Goal: Check status: Check status

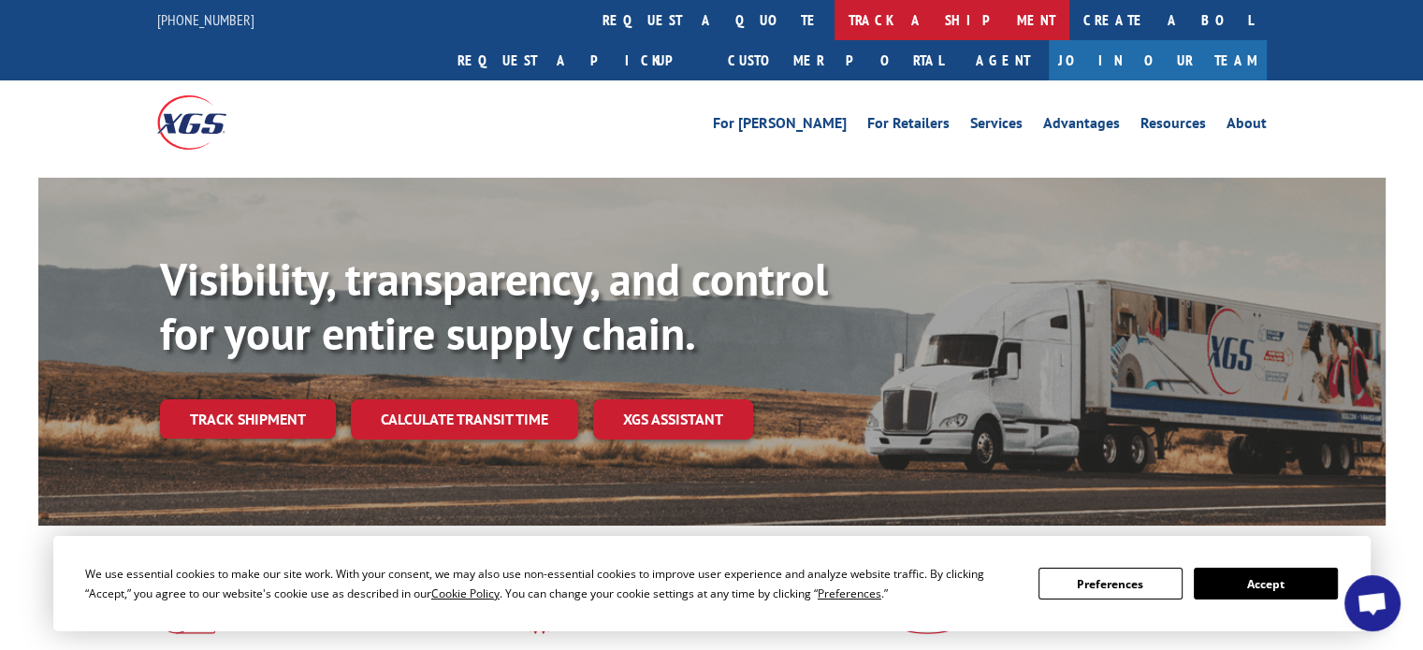
click at [835, 21] on link "track a shipment" at bounding box center [952, 20] width 235 height 40
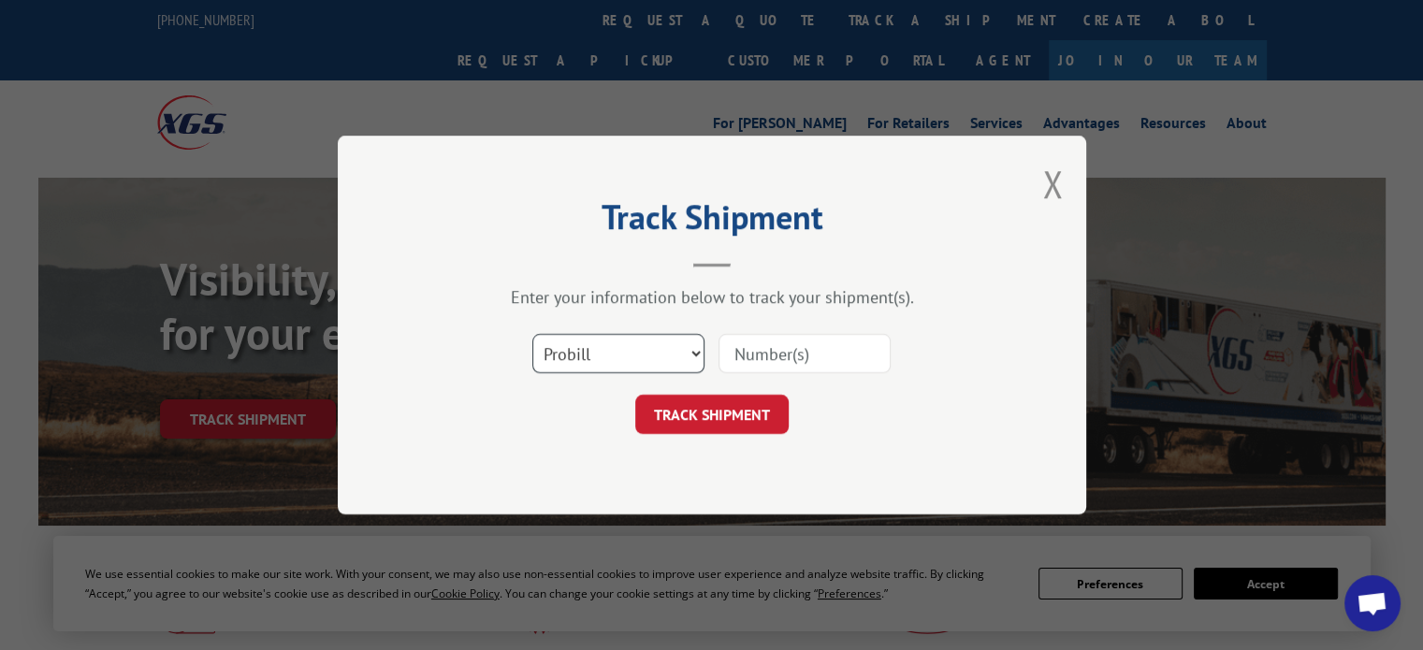
click at [651, 350] on select "Select category... Probill BOL PO" at bounding box center [618, 353] width 172 height 39
select select "bol"
click at [532, 334] on select "Select category... Probill BOL PO" at bounding box center [618, 353] width 172 height 39
click at [744, 340] on input at bounding box center [805, 353] width 172 height 39
paste input "31575252"
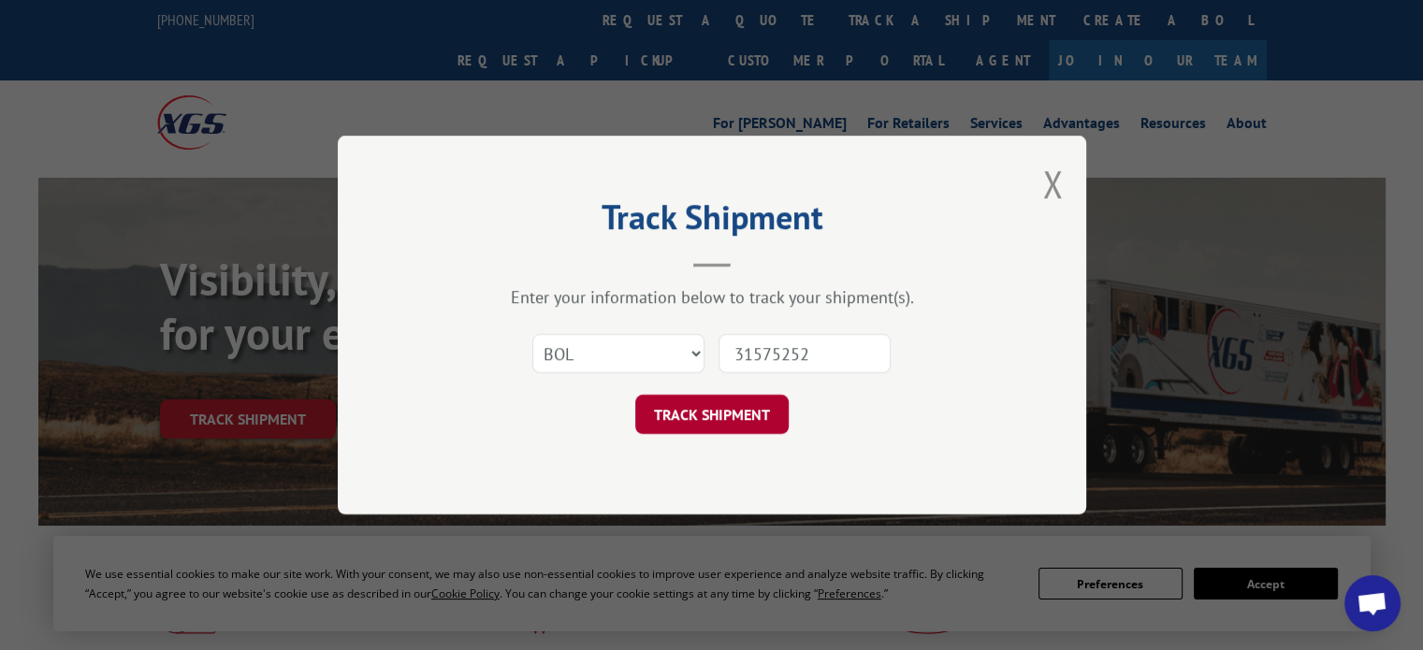
type input "31575252"
click at [737, 409] on button "TRACK SHIPMENT" at bounding box center [711, 414] width 153 height 39
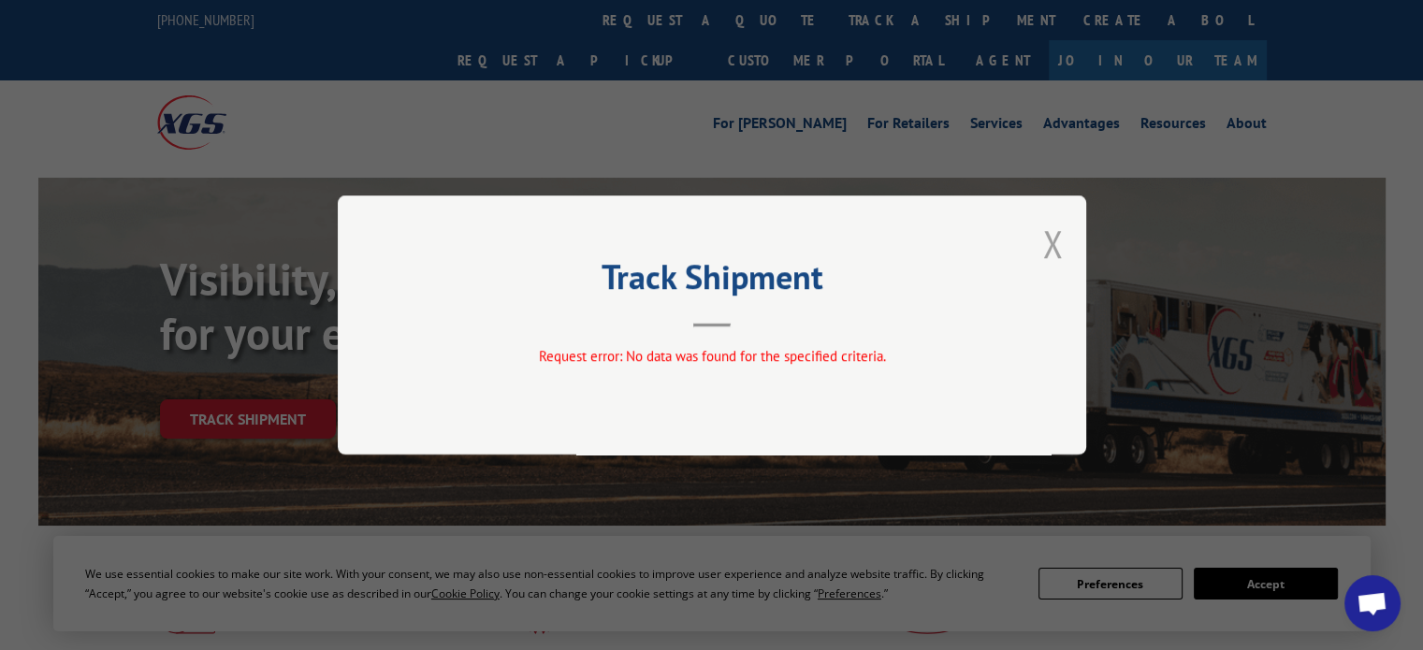
click at [1055, 239] on button "Close modal" at bounding box center [1052, 244] width 21 height 50
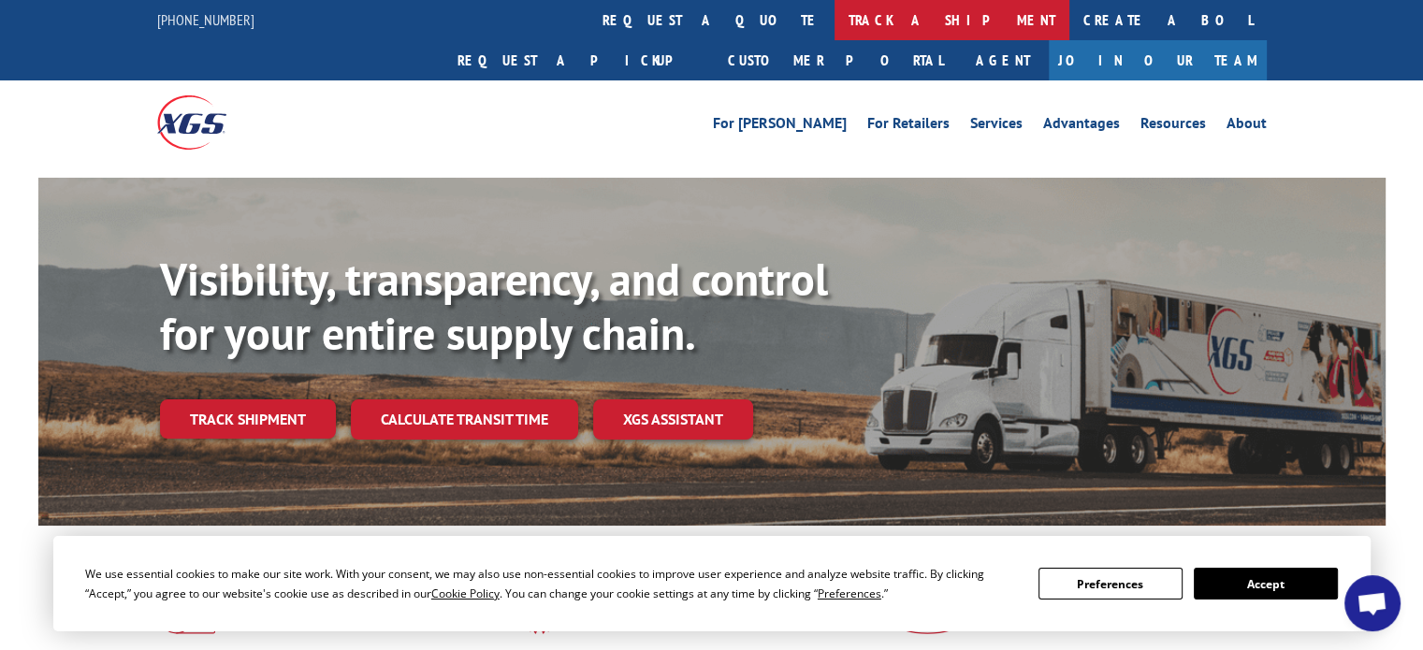
click at [835, 18] on link "track a shipment" at bounding box center [952, 20] width 235 height 40
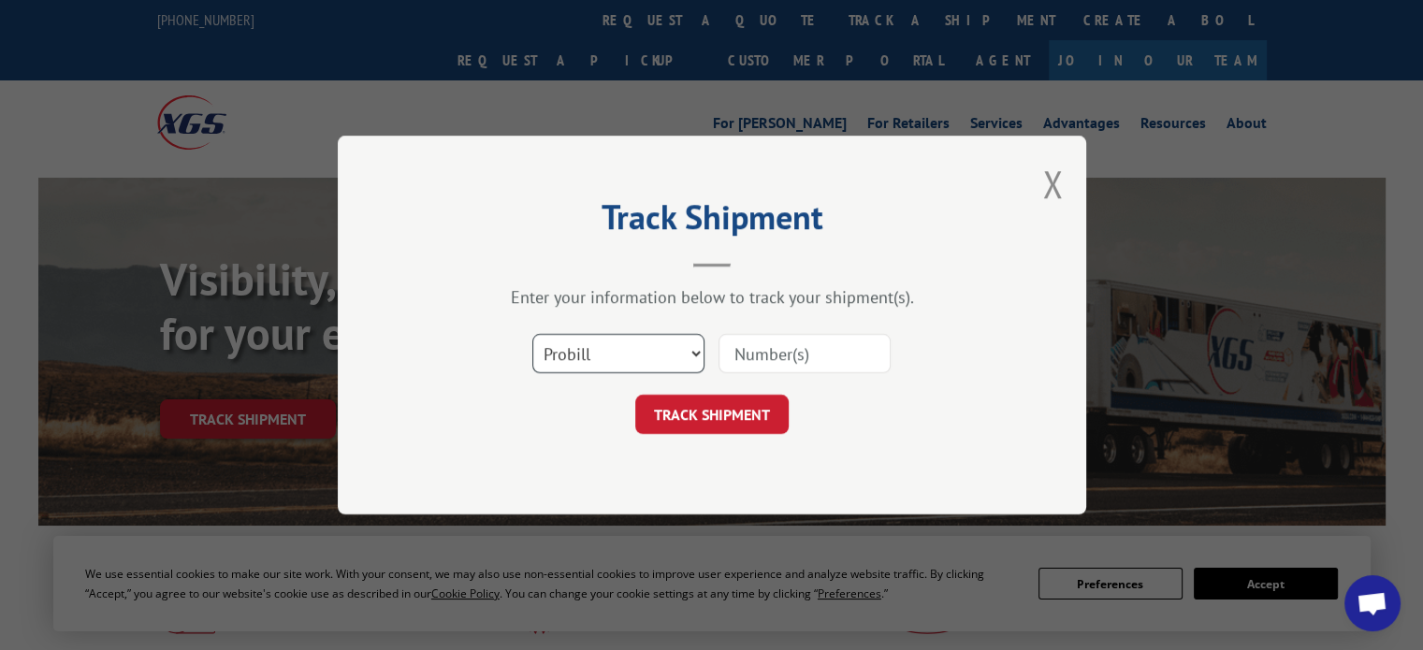
click at [627, 367] on select "Select category... Probill BOL PO" at bounding box center [618, 353] width 172 height 39
select select "po"
click at [532, 334] on select "Select category... Probill BOL PO" at bounding box center [618, 353] width 172 height 39
click at [795, 340] on input at bounding box center [805, 353] width 172 height 39
paste input "21479"
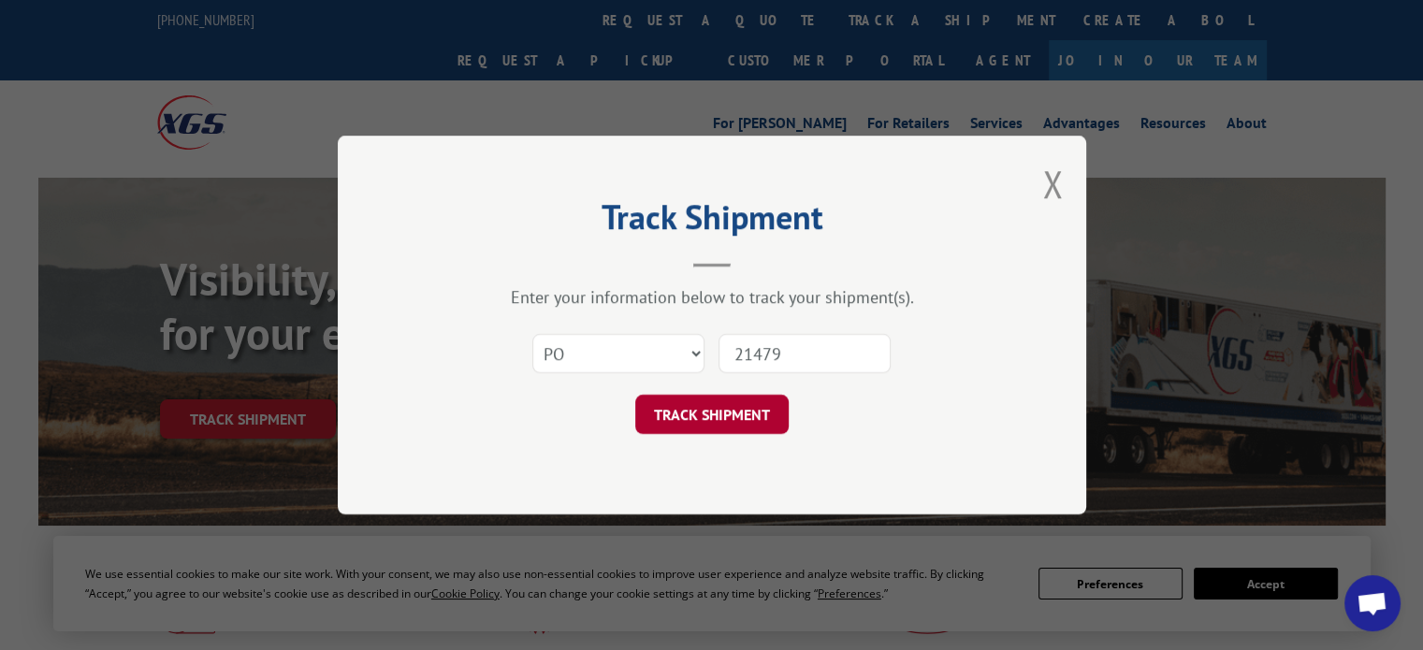
type input "21479"
click at [747, 400] on button "TRACK SHIPMENT" at bounding box center [711, 414] width 153 height 39
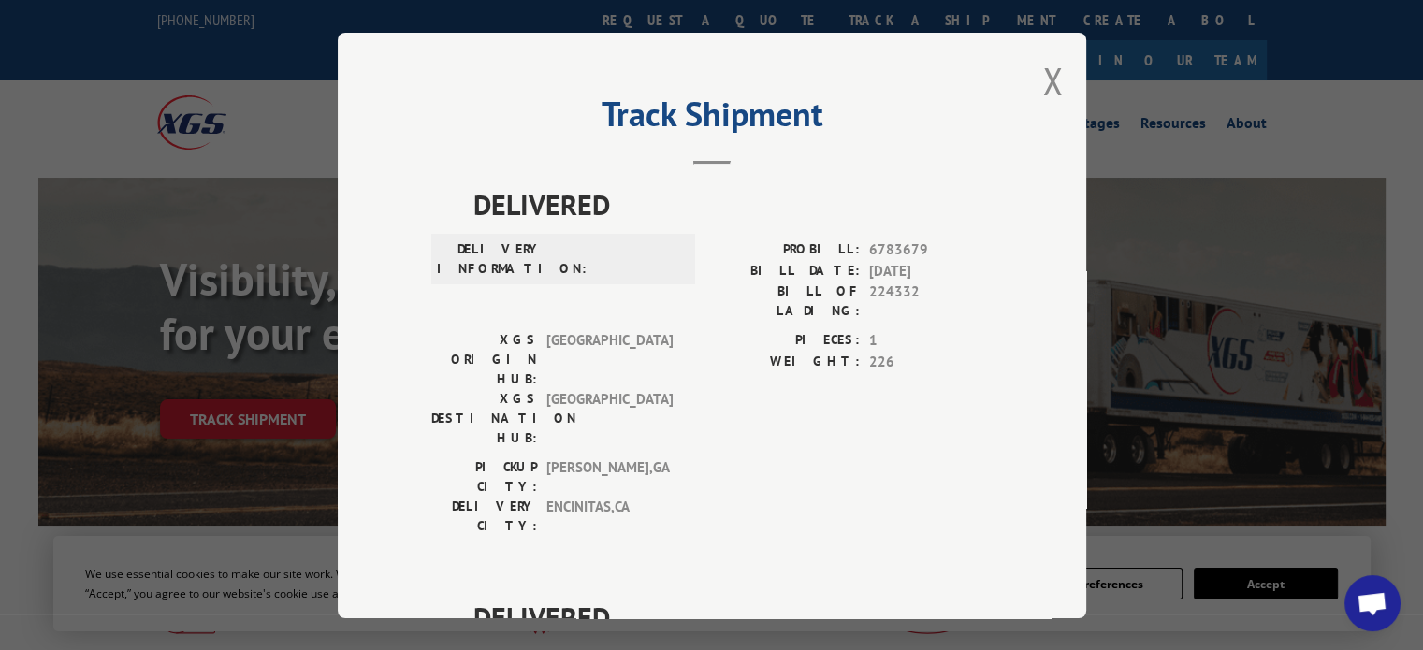
click at [894, 246] on span "6783679" at bounding box center [931, 251] width 124 height 22
click at [755, 362] on div "PIECES: 1 WEIGHT: 226" at bounding box center [852, 393] width 281 height 127
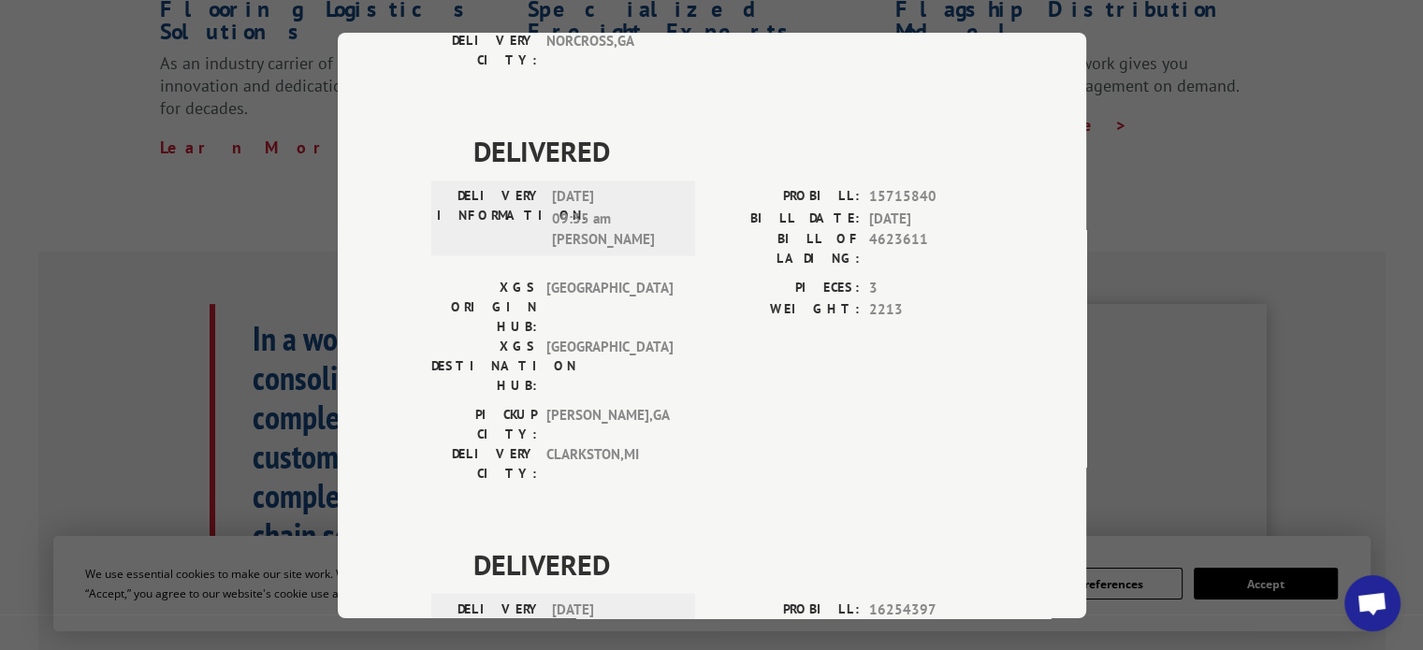
scroll to position [655, 0]
drag, startPoint x: 1207, startPoint y: 176, endPoint x: 1073, endPoint y: 10, distance: 212.9
click at [1207, 171] on div "Track Shipment DELIVERED DELIVERY INFORMATION: PROBILL: 6783679 BILL DATE: [DAT…" at bounding box center [711, 325] width 1423 height 650
